Goal: Task Accomplishment & Management: Use online tool/utility

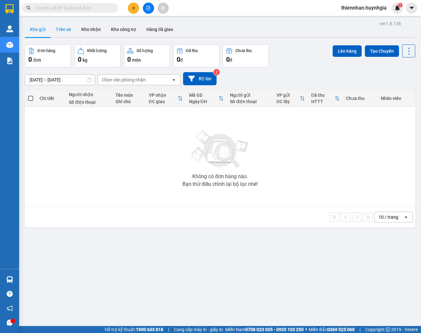
click at [60, 29] on button "Trên xe" at bounding box center [64, 29] width 26 height 15
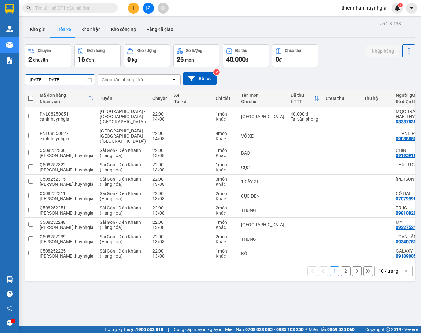
click at [55, 78] on input "[DATE] – [DATE]" at bounding box center [60, 80] width 70 height 10
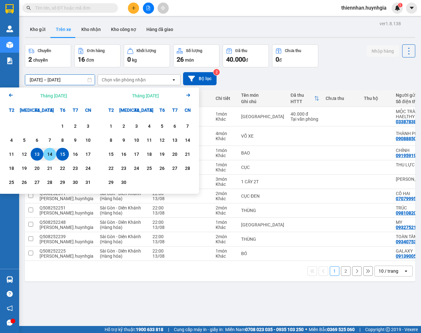
click at [52, 155] on div "14" at bounding box center [49, 154] width 9 height 8
click at [62, 154] on div "15" at bounding box center [62, 154] width 9 height 8
type input "[DATE] – [DATE]"
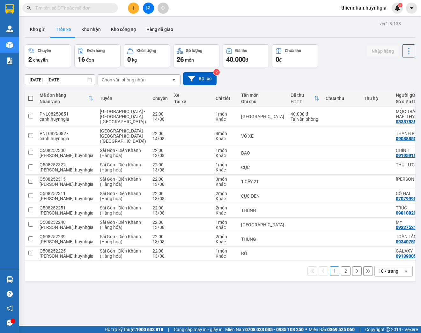
click at [147, 77] on div "Chọn văn phòng nhận" at bounding box center [134, 80] width 73 height 10
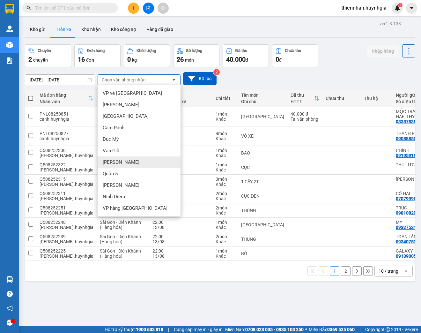
click at [107, 162] on span "[PERSON_NAME]" at bounding box center [121, 162] width 37 height 6
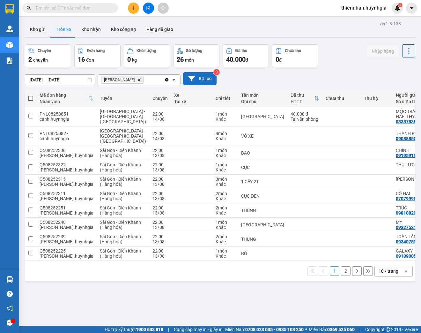
click at [200, 78] on button "Bộ lọc" at bounding box center [199, 78] width 33 height 13
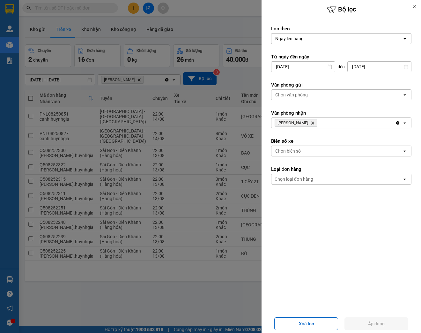
click at [290, 96] on div "Chọn văn phòng" at bounding box center [291, 95] width 33 height 6
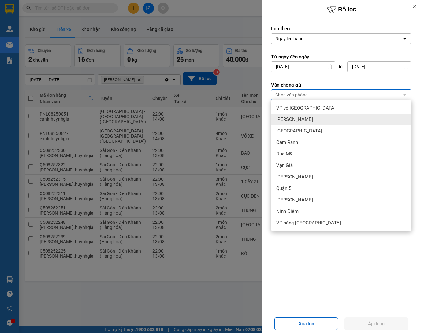
click at [291, 121] on span "[PERSON_NAME]" at bounding box center [294, 119] width 37 height 6
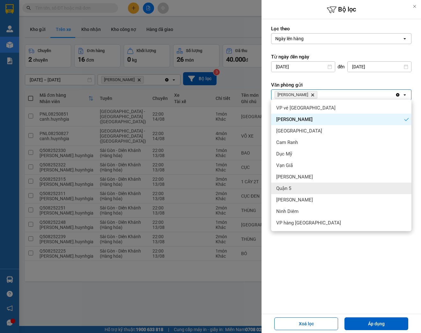
click at [285, 189] on span "Quận 5" at bounding box center [283, 188] width 15 height 6
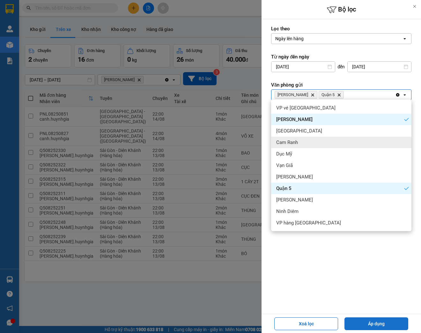
click at [385, 327] on button "Áp dụng" at bounding box center [376, 323] width 64 height 13
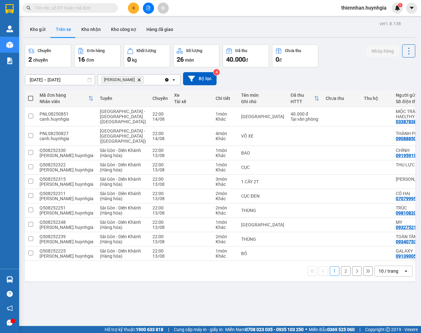
click at [389, 274] on div "10 / trang" at bounding box center [389, 271] width 20 height 6
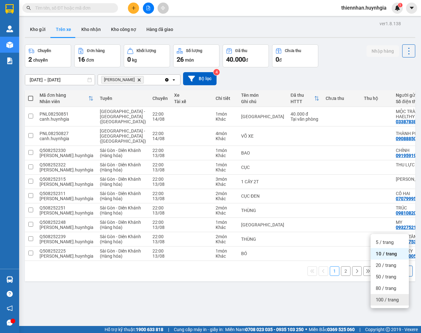
click at [391, 298] on span "100 / trang" at bounding box center [387, 299] width 23 height 6
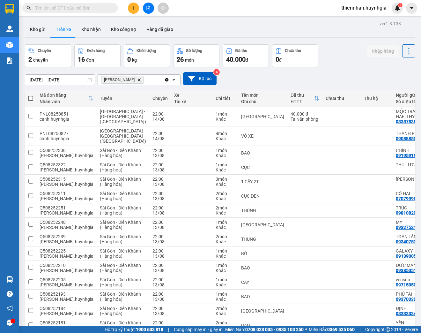
click at [31, 97] on span at bounding box center [30, 98] width 5 height 5
click at [31, 95] on input "checkbox" at bounding box center [31, 95] width 0 height 0
checkbox input "true"
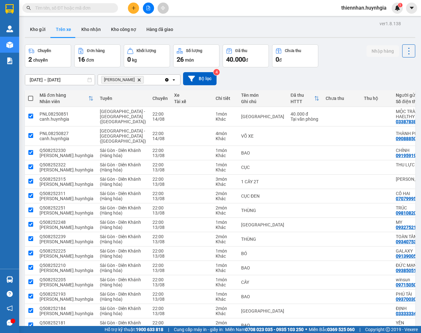
checkbox input "true"
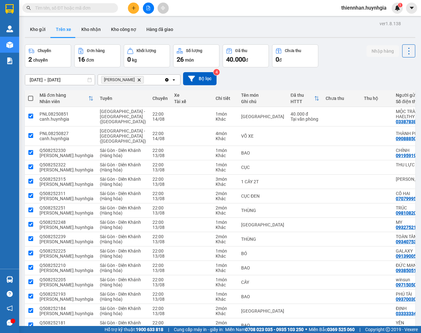
checkbox input "true"
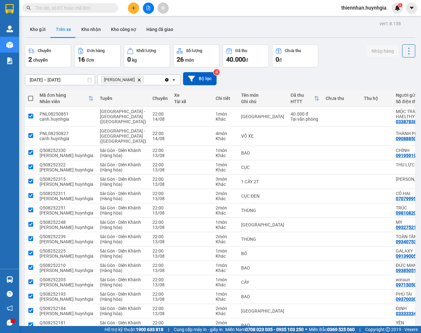
checkbox input "true"
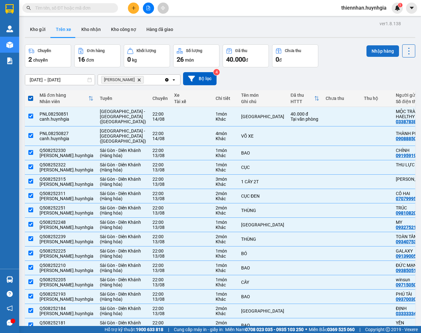
click at [376, 54] on button "Nhập hàng" at bounding box center [382, 50] width 33 height 11
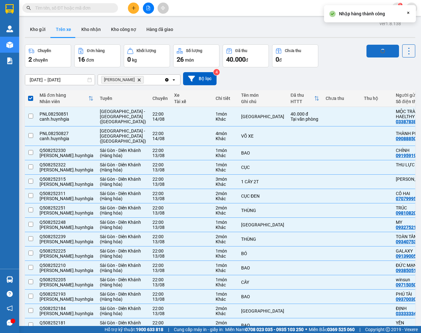
checkbox input "false"
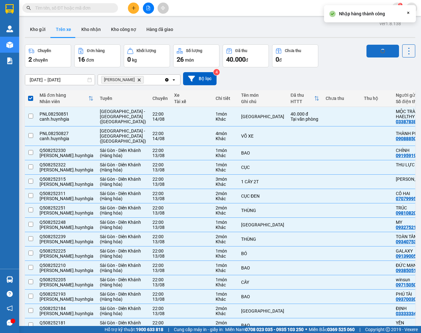
checkbox input "false"
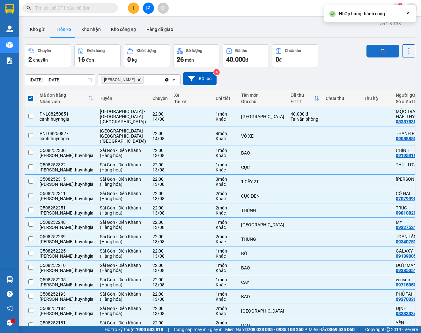
checkbox input "false"
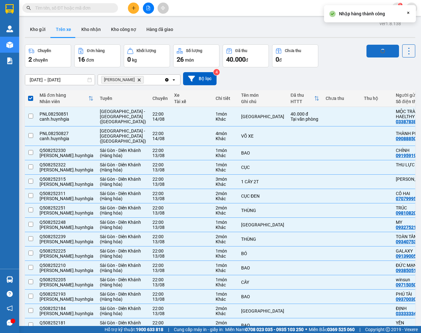
checkbox input "false"
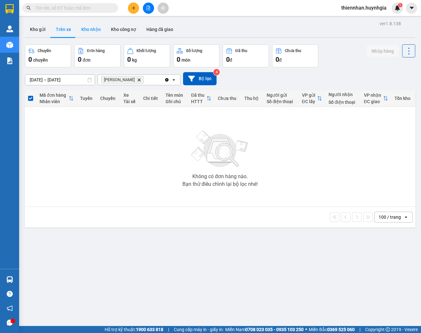
click at [90, 30] on button "Kho nhận" at bounding box center [91, 29] width 30 height 15
type input "[DATE] – [DATE]"
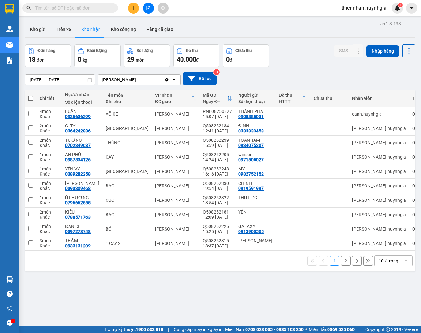
click at [30, 98] on span at bounding box center [30, 98] width 5 height 5
click at [31, 95] on input "checkbox" at bounding box center [31, 95] width 0 height 0
checkbox input "true"
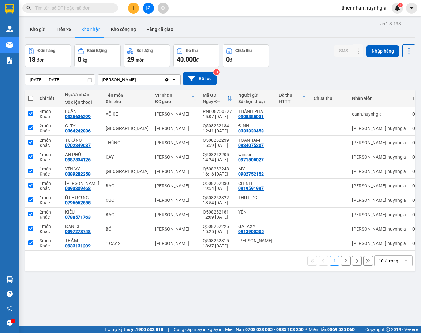
checkbox input "true"
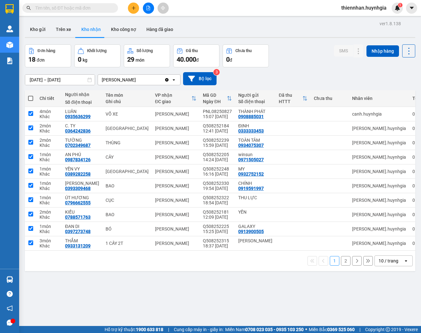
checkbox input "true"
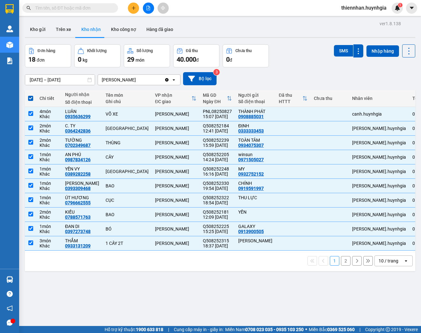
click at [382, 259] on div "10 / trang" at bounding box center [389, 260] width 20 height 6
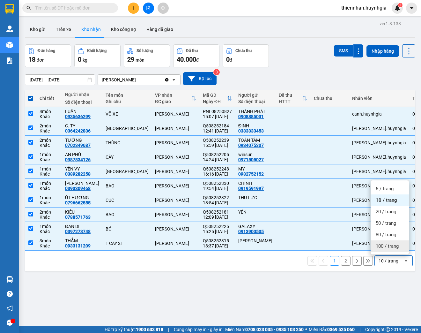
click at [383, 247] on span "100 / trang" at bounding box center [387, 246] width 23 height 6
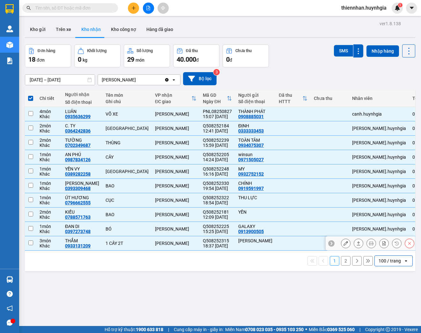
checkbox input "false"
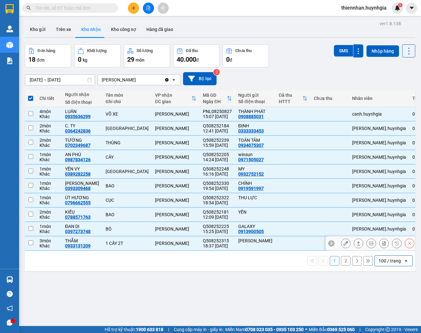
checkbox input "false"
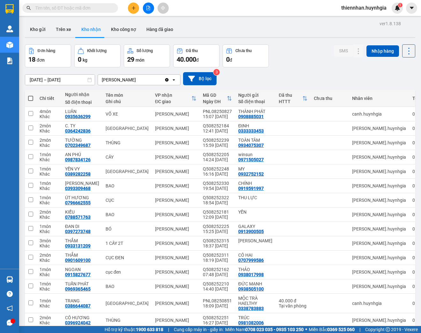
drag, startPoint x: 29, startPoint y: 98, endPoint x: 32, endPoint y: 100, distance: 3.6
click at [29, 98] on span at bounding box center [30, 98] width 5 height 5
click at [31, 95] on input "checkbox" at bounding box center [31, 95] width 0 height 0
checkbox input "true"
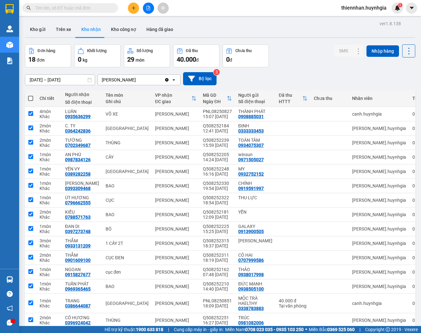
checkbox input "true"
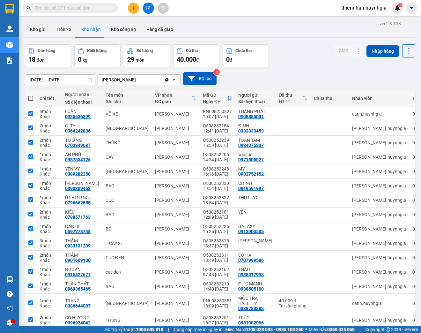
checkbox input "true"
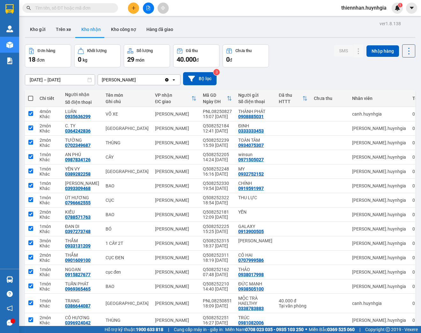
checkbox input "true"
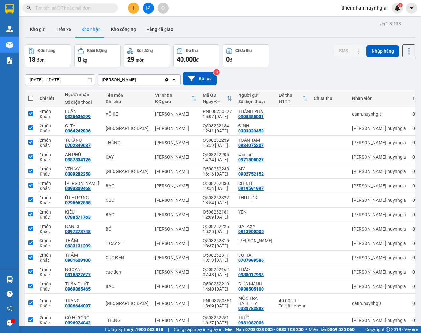
checkbox input "true"
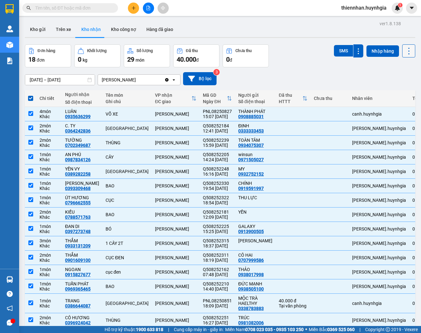
click at [404, 49] on icon at bounding box center [408, 51] width 9 height 9
click at [390, 69] on span "Xuất excel" at bounding box center [397, 68] width 20 height 6
click at [32, 99] on span at bounding box center [30, 98] width 5 height 5
click at [31, 95] on input "checkbox" at bounding box center [31, 95] width 0 height 0
checkbox input "false"
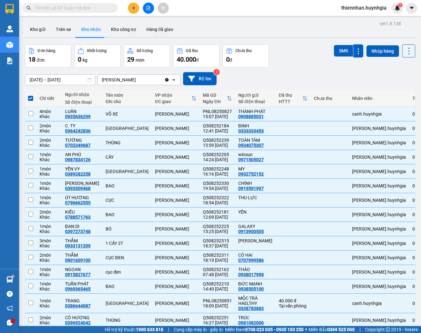
checkbox input "false"
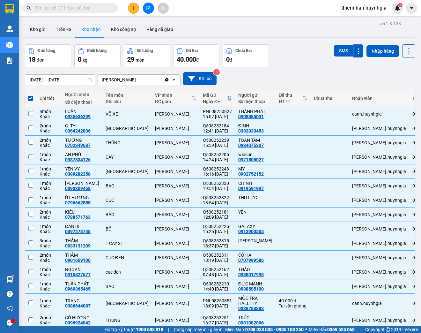
checkbox input "false"
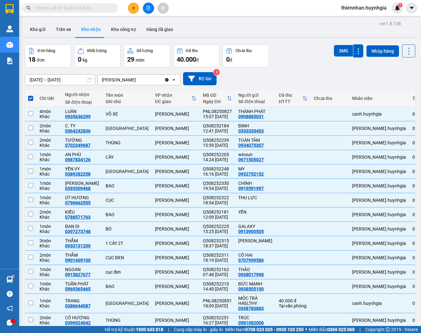
checkbox input "false"
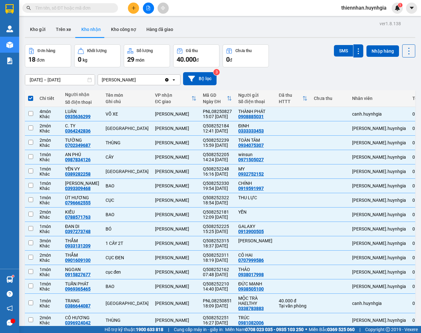
checkbox input "false"
